Goal: Task Accomplishment & Management: Manage account settings

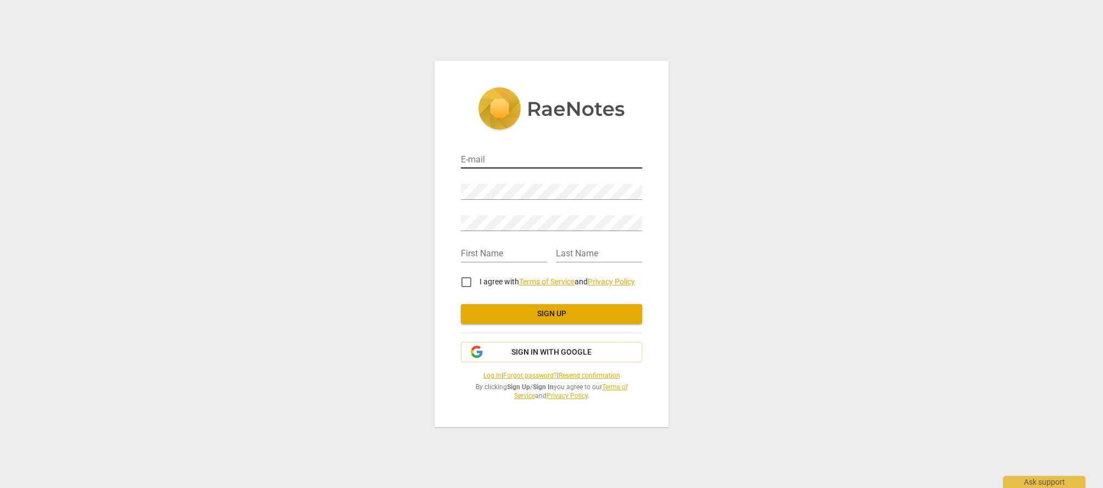
click at [498, 159] on input "email" at bounding box center [551, 161] width 181 height 16
type input "[EMAIL_ADDRESS][DOMAIN_NAME]"
click at [471, 248] on input "text" at bounding box center [504, 255] width 86 height 16
type input "Michael"
type input "Holton"
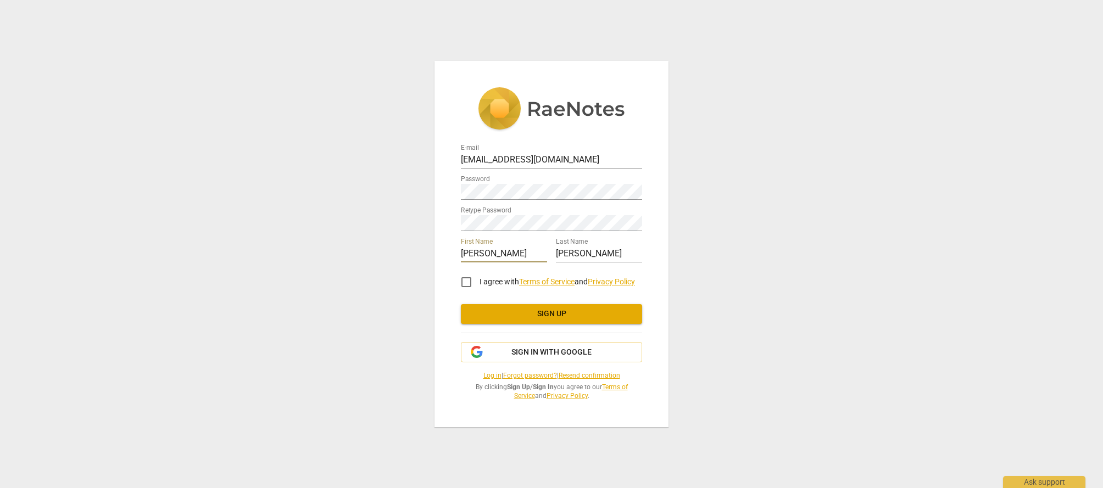
click at [465, 279] on input "I agree with Terms of Service and Privacy Policy" at bounding box center [466, 282] width 26 height 26
checkbox input "true"
click at [536, 317] on span "Sign up" at bounding box center [551, 314] width 164 height 11
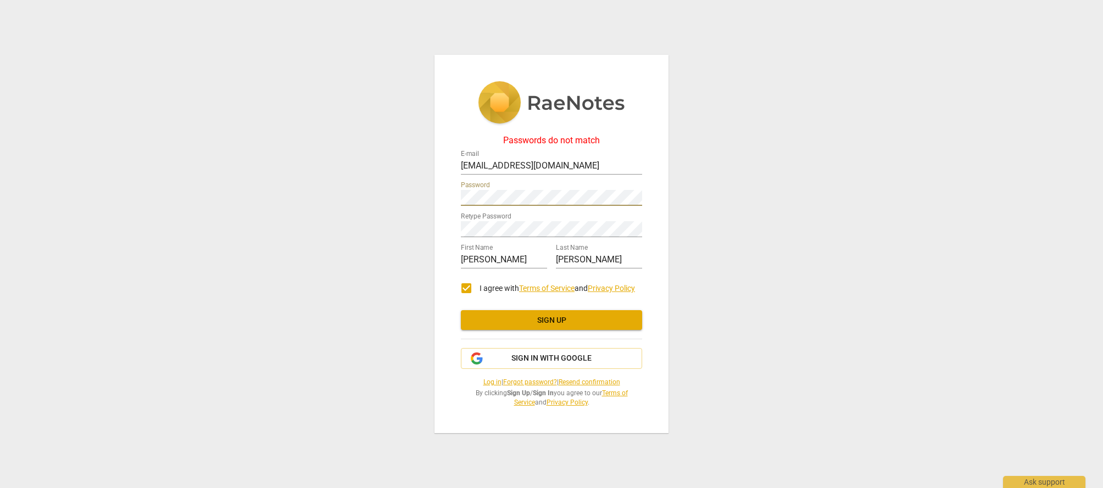
click at [444, 191] on div "Passwords do not match E-mail mholton@crrglobal.com Password Retype Password Fi…" at bounding box center [551, 244] width 234 height 379
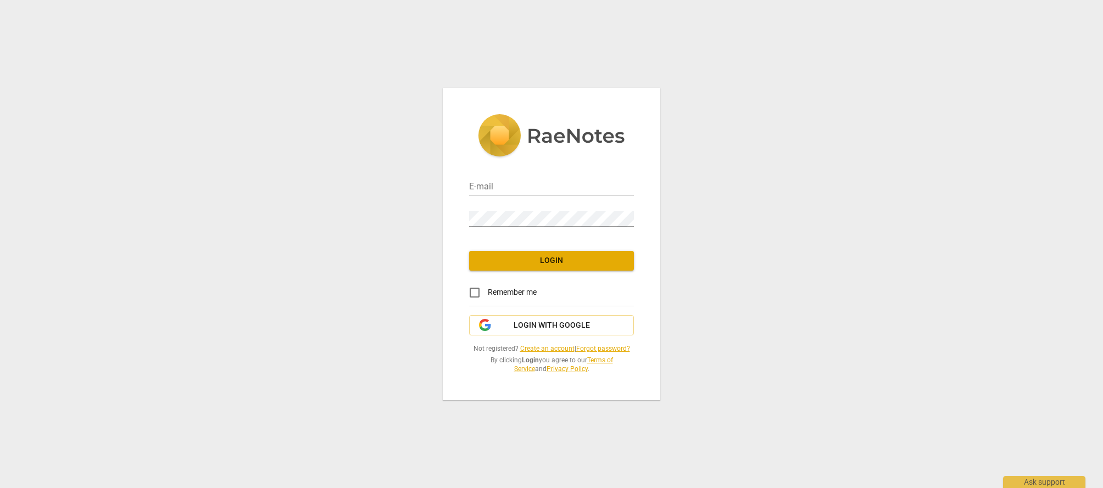
type input "[EMAIL_ADDRESS][DOMAIN_NAME]"
drag, startPoint x: 473, startPoint y: 292, endPoint x: 522, endPoint y: 283, distance: 50.3
click at [473, 292] on input "Remember me" at bounding box center [474, 292] width 26 height 26
checkbox input "true"
click at [577, 258] on span "Login" at bounding box center [551, 260] width 147 height 11
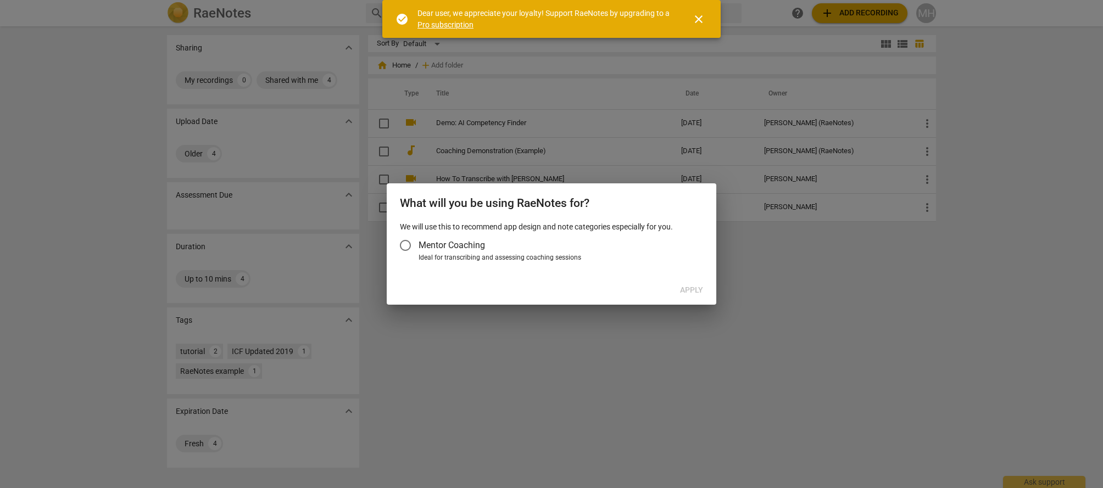
click at [433, 247] on span "Mentor Coaching" at bounding box center [451, 245] width 66 height 13
click at [418, 247] on input "Mentor Coaching" at bounding box center [405, 245] width 26 height 26
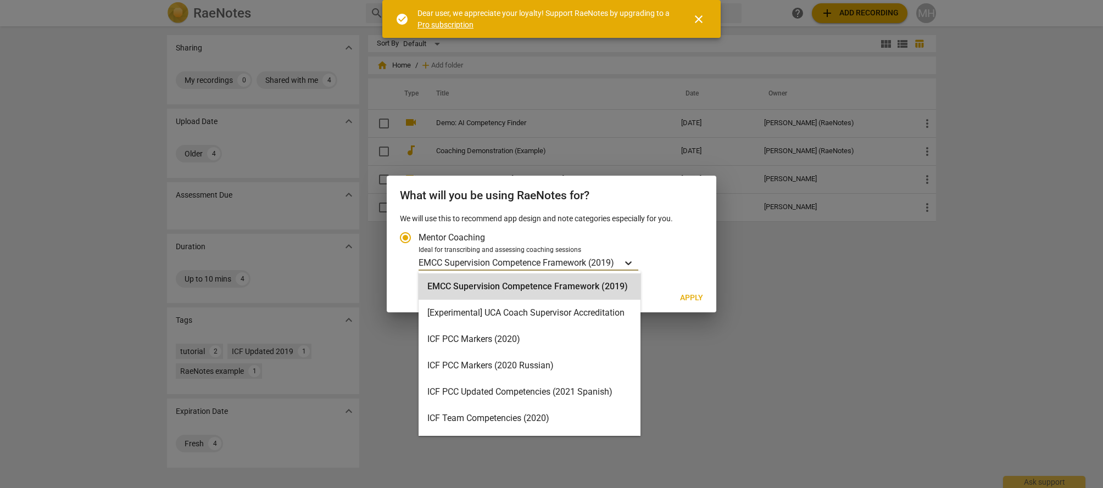
click at [633, 258] on icon "Account type" at bounding box center [628, 263] width 11 height 11
click at [0, 0] on input "Ideal for transcribing and assessing coaching sessions EMCC Supervision Compete…" at bounding box center [0, 0] width 0 height 0
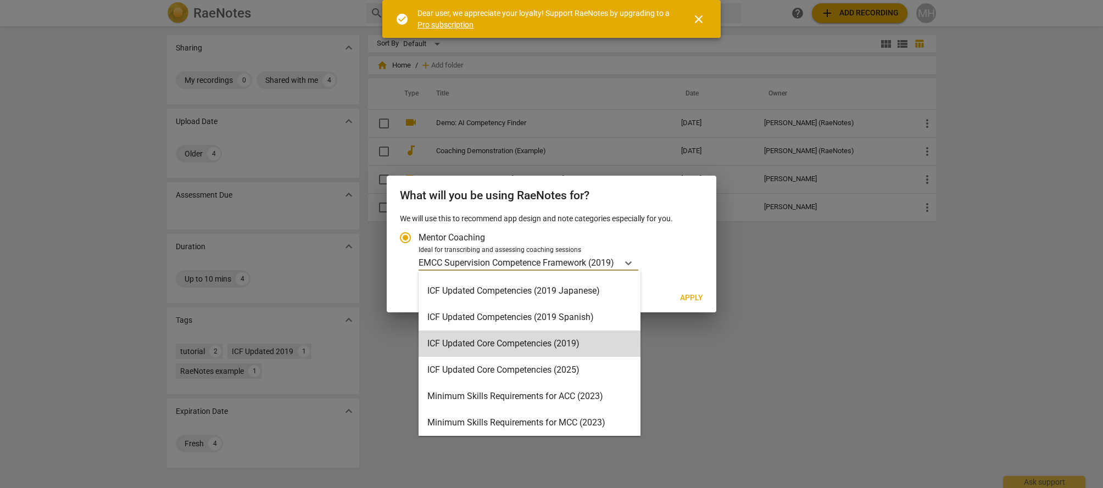
scroll to position [157, 0]
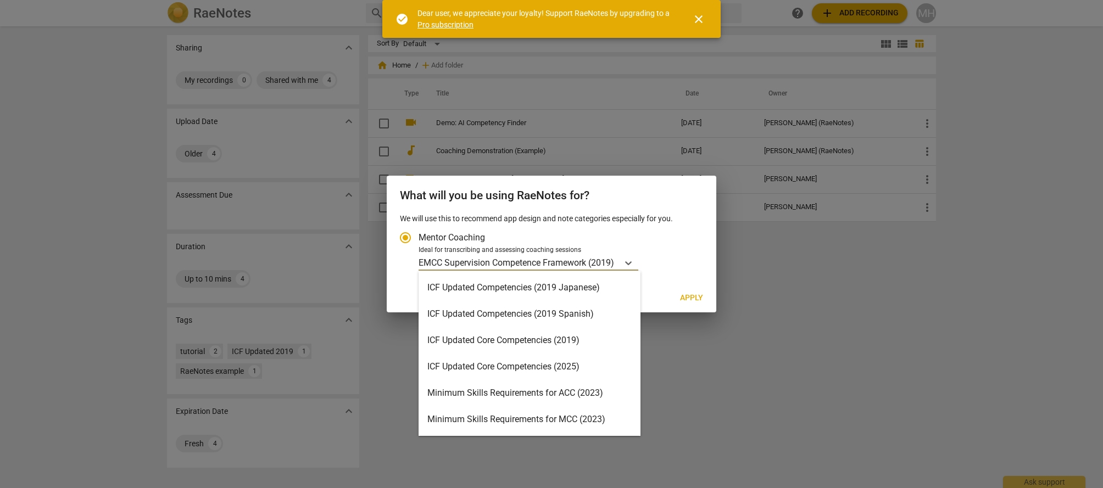
click at [585, 364] on div "ICF Updated Core Competencies (2025)" at bounding box center [529, 367] width 222 height 26
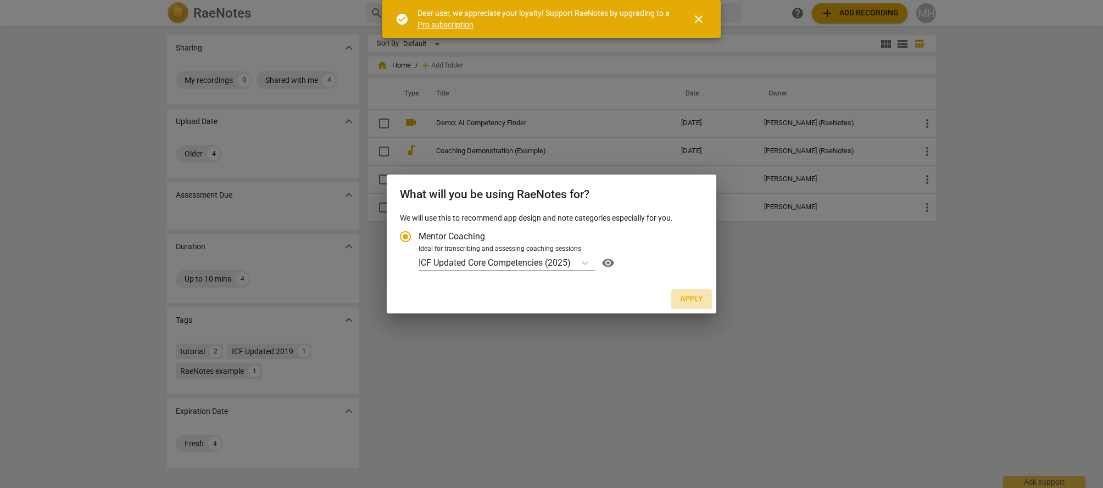
click at [698, 296] on span "Apply" at bounding box center [691, 299] width 23 height 11
radio input "false"
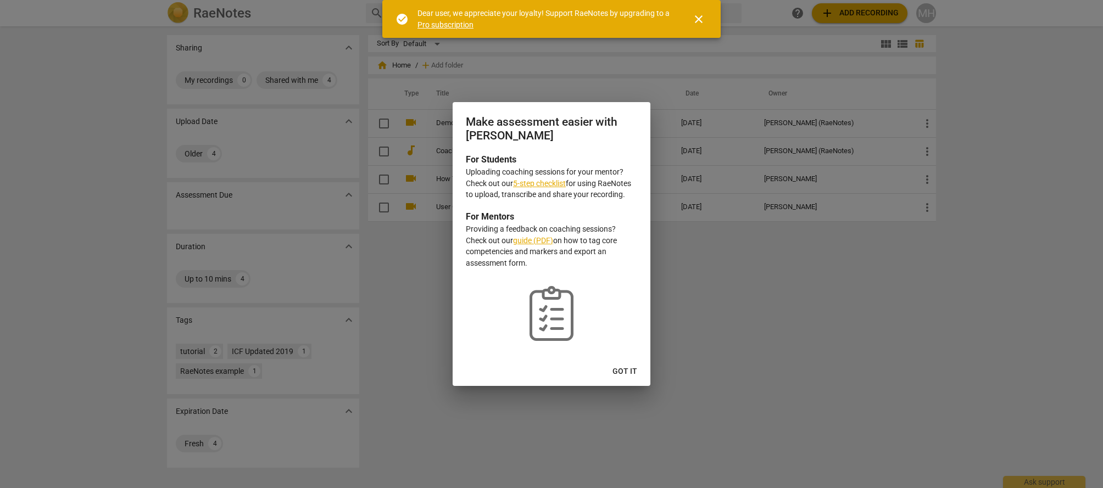
click at [626, 373] on span "Got it" at bounding box center [624, 371] width 25 height 11
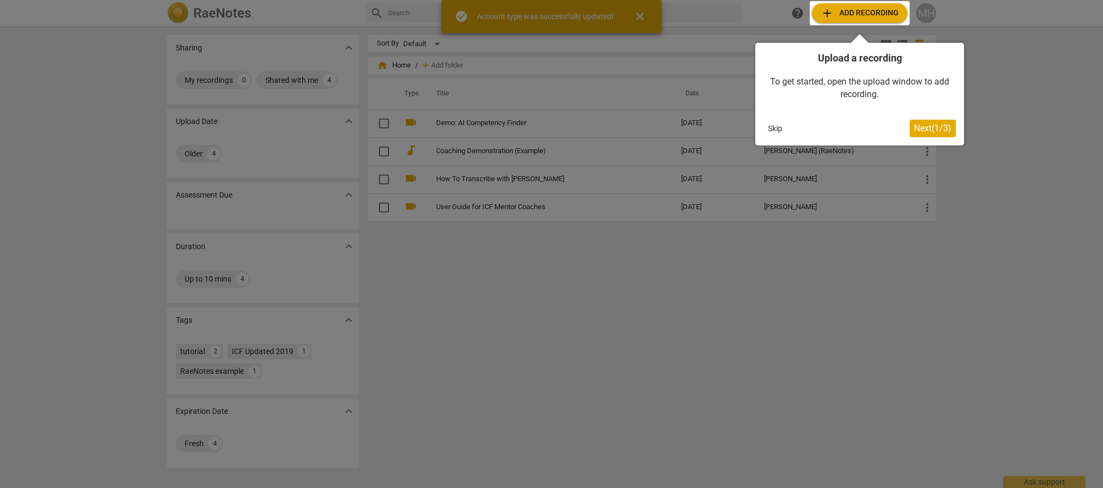
click at [773, 130] on button "Skip" at bounding box center [774, 128] width 23 height 16
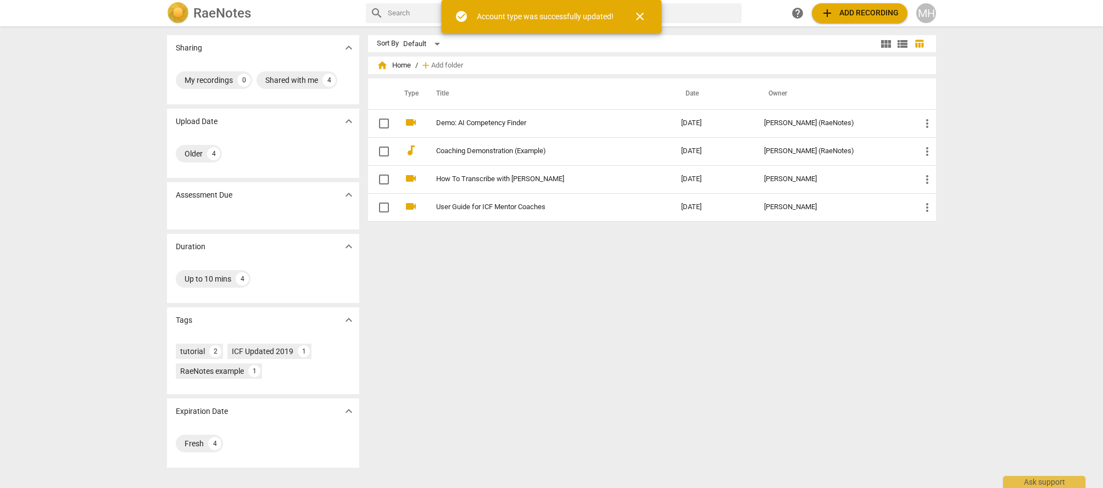
click at [639, 15] on span "close" at bounding box center [639, 16] width 13 height 13
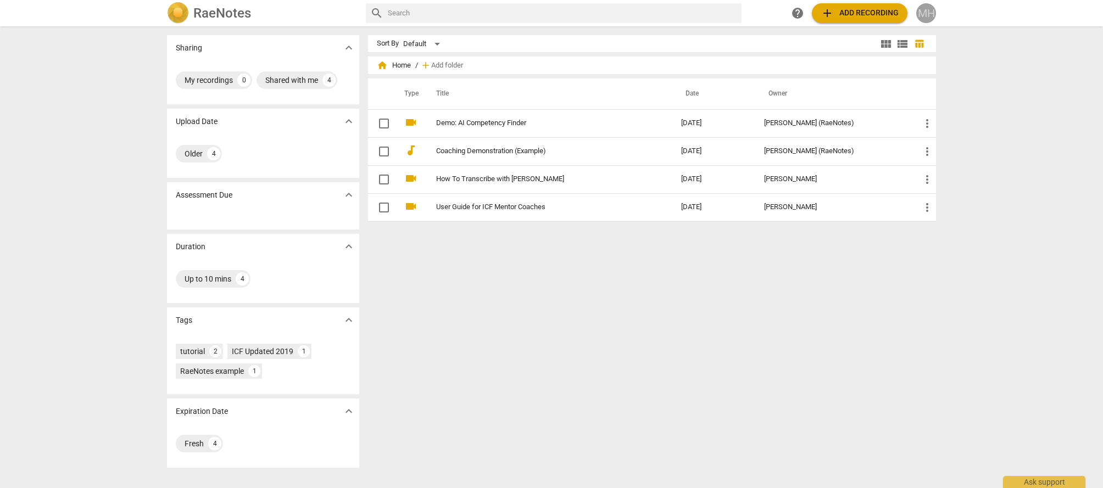
click at [927, 9] on div "MH" at bounding box center [926, 13] width 20 height 20
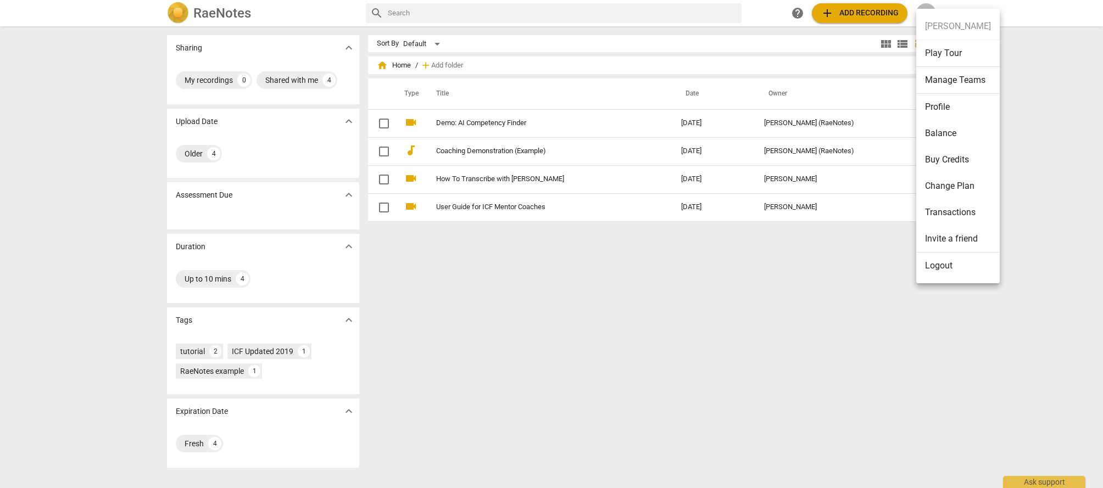
click at [957, 183] on li "Change Plan" at bounding box center [957, 186] width 83 height 26
